Goal: Task Accomplishment & Management: Manage account settings

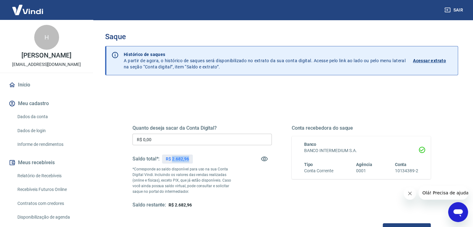
drag, startPoint x: 172, startPoint y: 158, endPoint x: 193, endPoint y: 155, distance: 21.7
click at [193, 155] on div "Saldo total*: R$ 2.682,96" at bounding box center [201, 158] width 139 height 15
copy p "2.682,96"
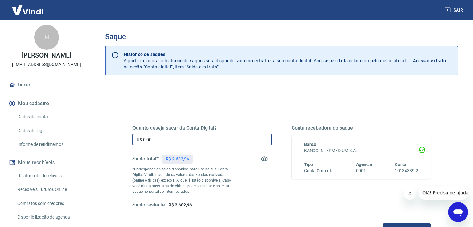
drag, startPoint x: 152, startPoint y: 141, endPoint x: 129, endPoint y: 137, distance: 22.7
click at [123, 141] on div "Quanto deseja sacar da Conta Digital? R$ 0,00 ​ Saldo total*: R$ 2.682,96 *Corr…" at bounding box center [282, 170] width 328 height 145
paste input "2.682,96"
type input "R$ 2.682,96"
click at [275, 176] on div "Quanto deseja sacar da Conta Digital? R$ 2.682,96 ​ Saldo total*: R$ 2.682,96 *…" at bounding box center [281, 166] width 298 height 83
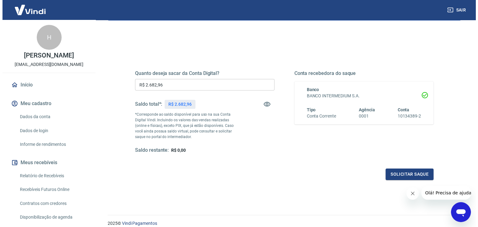
scroll to position [80, 0]
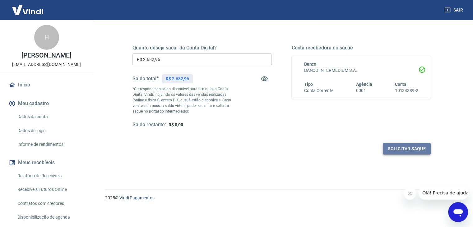
click at [394, 148] on button "Solicitar saque" at bounding box center [407, 149] width 48 height 12
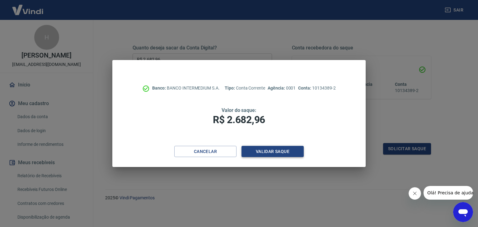
click at [288, 151] on button "Validar saque" at bounding box center [272, 152] width 62 height 12
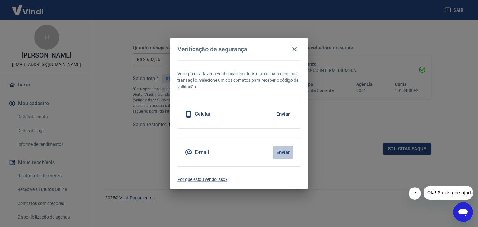
click at [282, 150] on button "Enviar" at bounding box center [283, 152] width 20 height 13
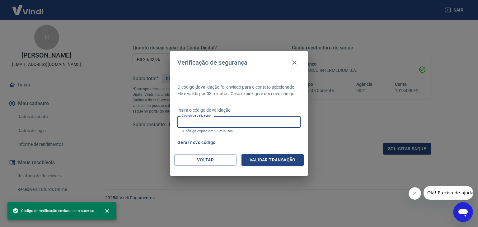
click at [201, 125] on input "Código de validação" at bounding box center [238, 122] width 123 height 12
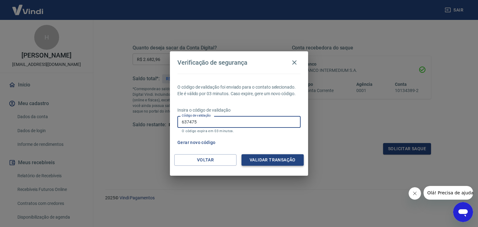
type input "637475"
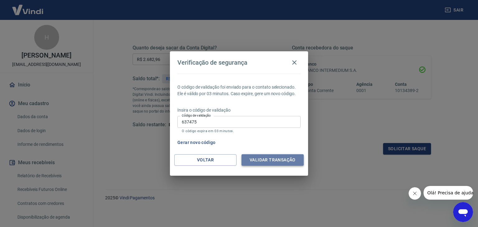
click at [250, 156] on button "Validar transação" at bounding box center [272, 160] width 62 height 12
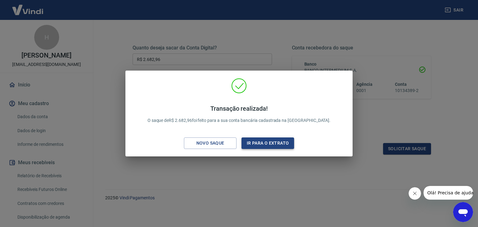
click at [255, 143] on button "Ir para o extrato" at bounding box center [267, 143] width 53 height 12
